Goal: Check status: Check status

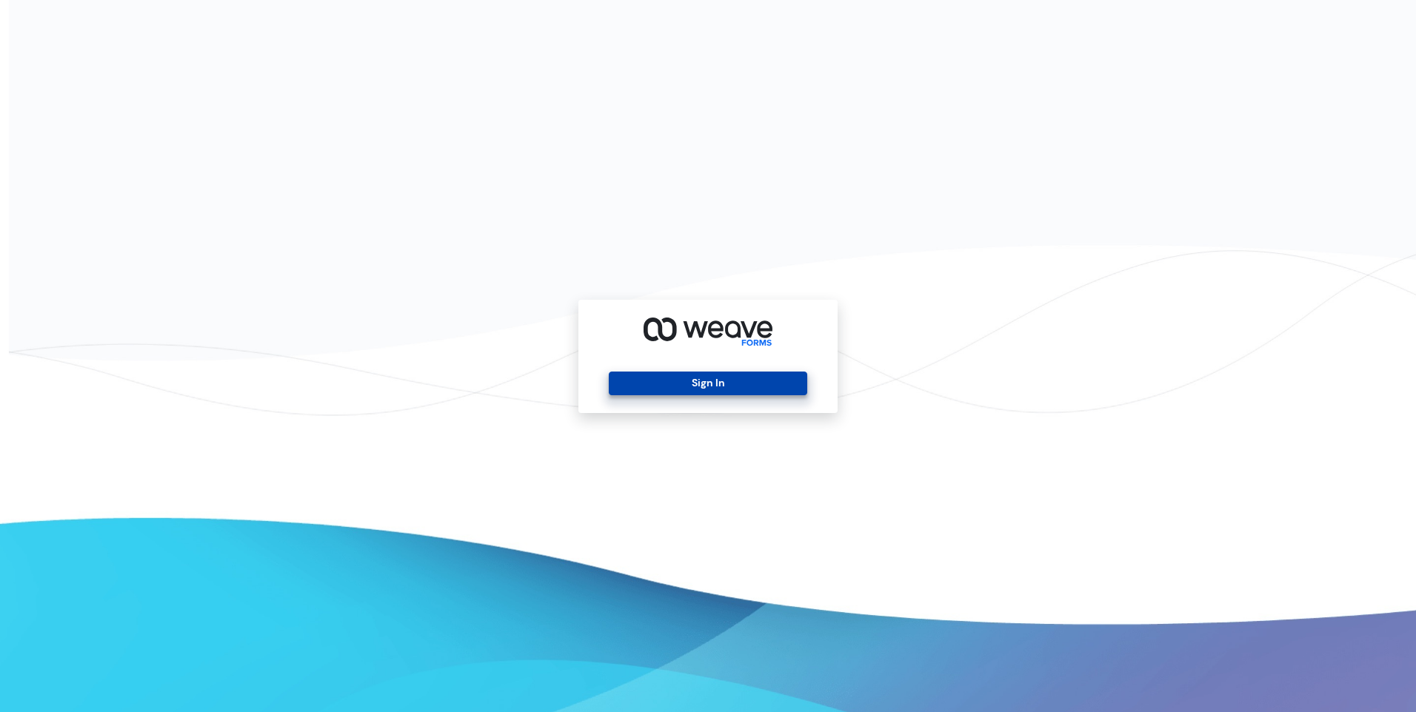
click at [697, 384] on button "Sign In" at bounding box center [708, 384] width 198 height 24
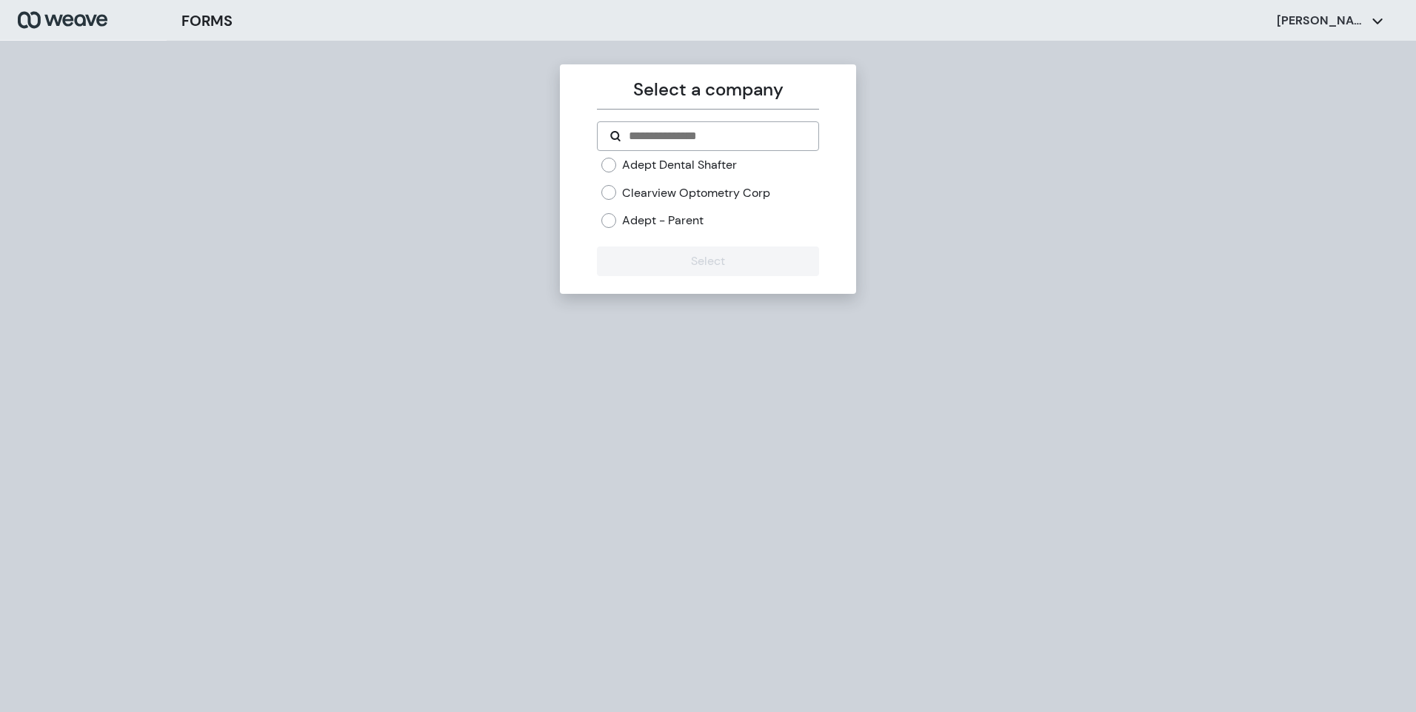
click at [666, 167] on label "Adept Dental Shafter" at bounding box center [679, 165] width 115 height 16
click at [662, 256] on button "Select" at bounding box center [707, 262] width 221 height 30
